Goal: Information Seeking & Learning: Find specific fact

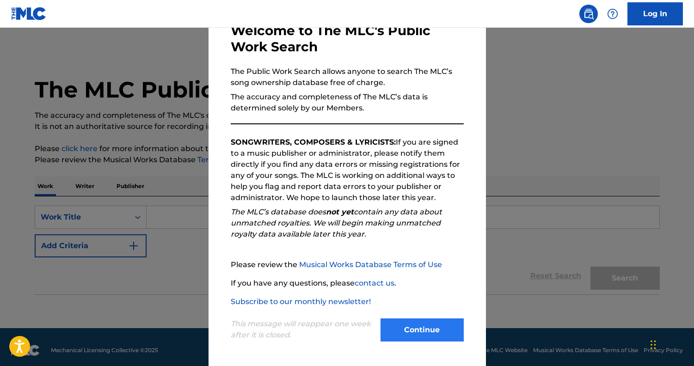
scroll to position [57, 0]
click at [419, 329] on button "Continue" at bounding box center [422, 330] width 83 height 23
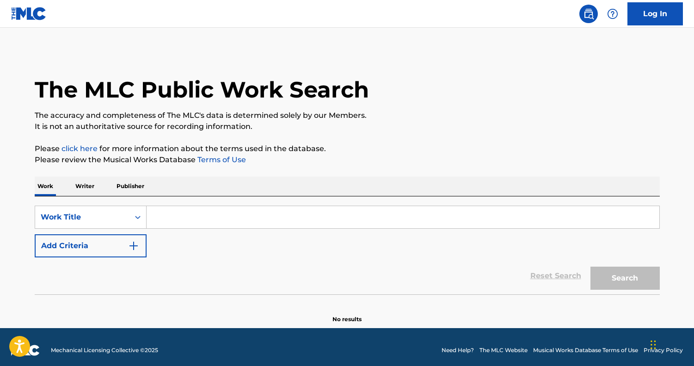
click at [258, 215] on input "Search Form" at bounding box center [403, 217] width 513 height 22
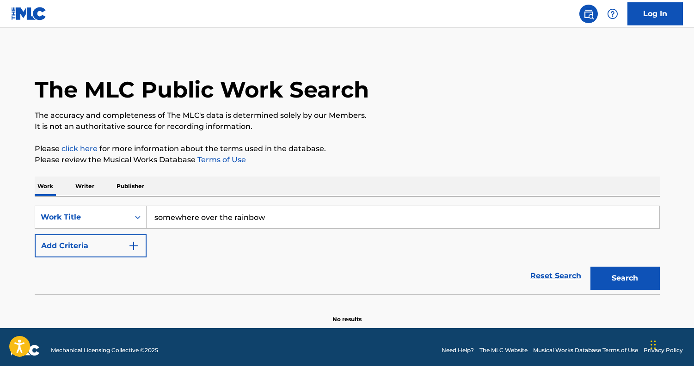
click at [625, 278] on button "Search" at bounding box center [625, 278] width 69 height 23
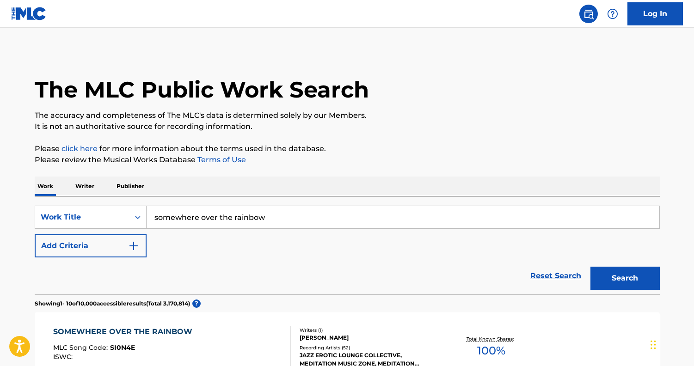
drag, startPoint x: 201, startPoint y: 216, endPoint x: 148, endPoint y: 216, distance: 52.7
click at [148, 216] on input "somewhere over the rainbow" at bounding box center [403, 217] width 513 height 22
type input "over the rainbow"
click at [625, 278] on button "Search" at bounding box center [625, 278] width 69 height 23
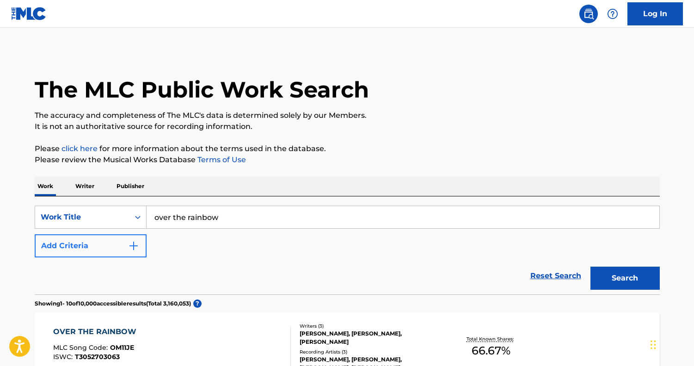
click at [56, 247] on button "Add Criteria" at bounding box center [91, 245] width 112 height 23
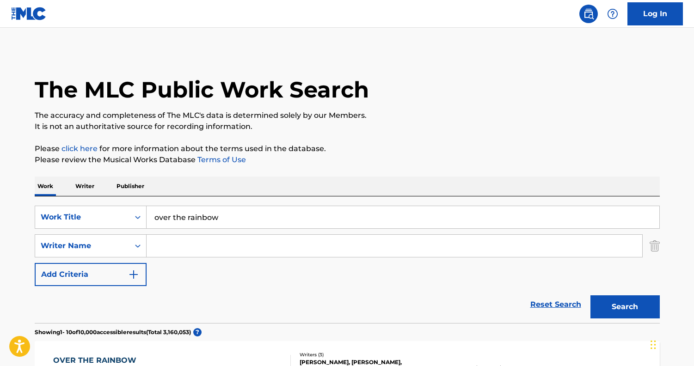
click at [196, 246] on input "Search Form" at bounding box center [395, 246] width 496 height 22
type input "harburg"
click at [625, 307] on button "Search" at bounding box center [625, 307] width 69 height 23
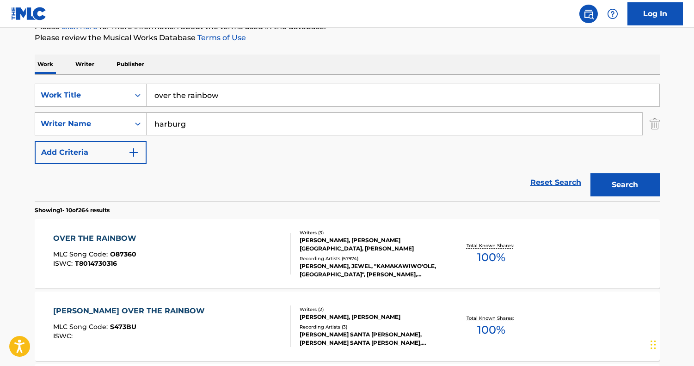
scroll to position [128, 0]
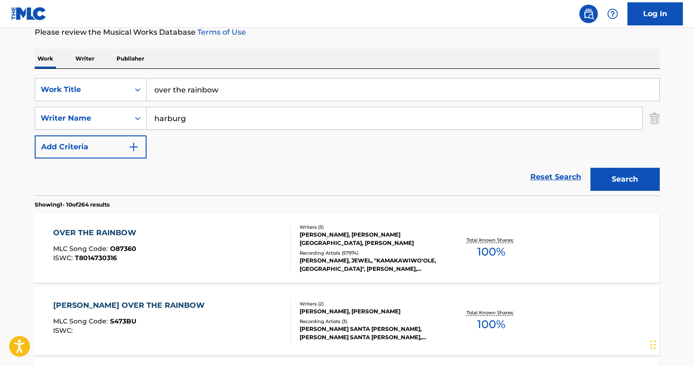
click at [230, 258] on div "OVER THE RAINBOW MLC Song Code : O87360 ISWC : T8014730316" at bounding box center [172, 249] width 238 height 42
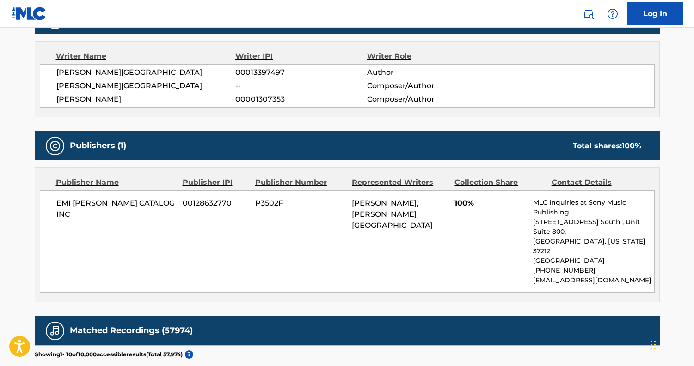
scroll to position [1071, 0]
